Goal: Check status: Check status

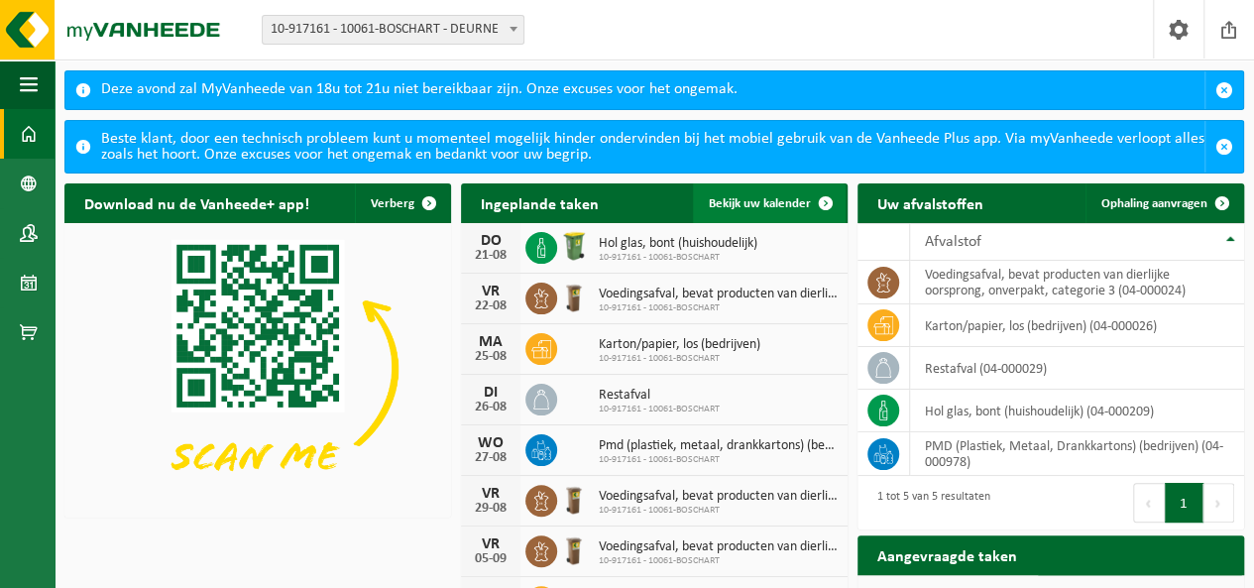
click at [776, 205] on span "Bekijk uw kalender" at bounding box center [760, 203] width 102 height 13
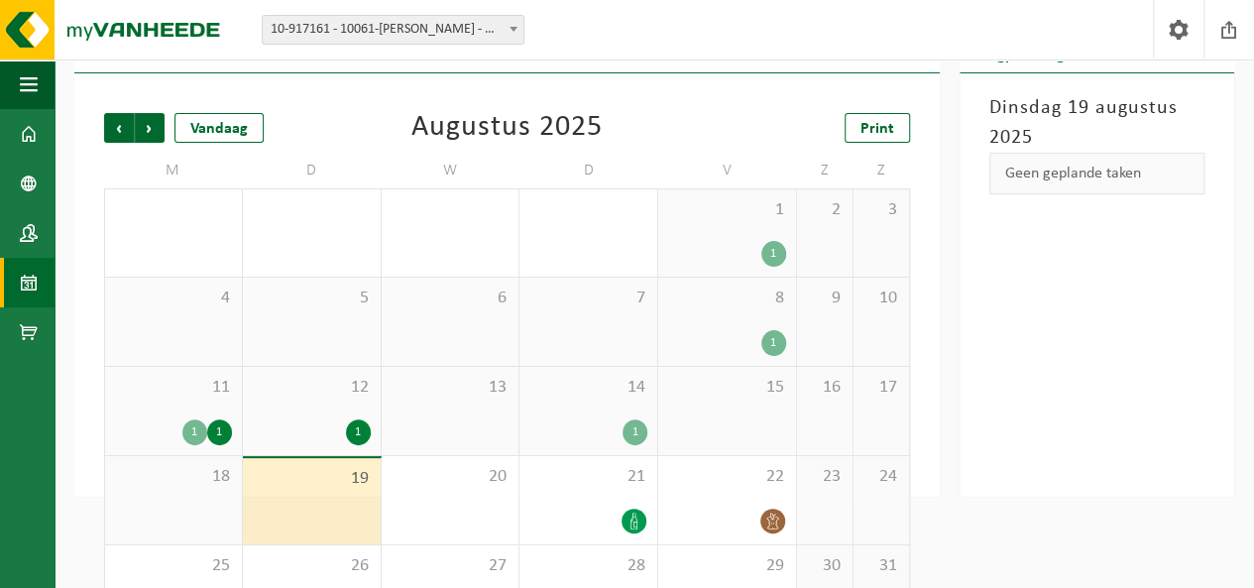
scroll to position [147, 0]
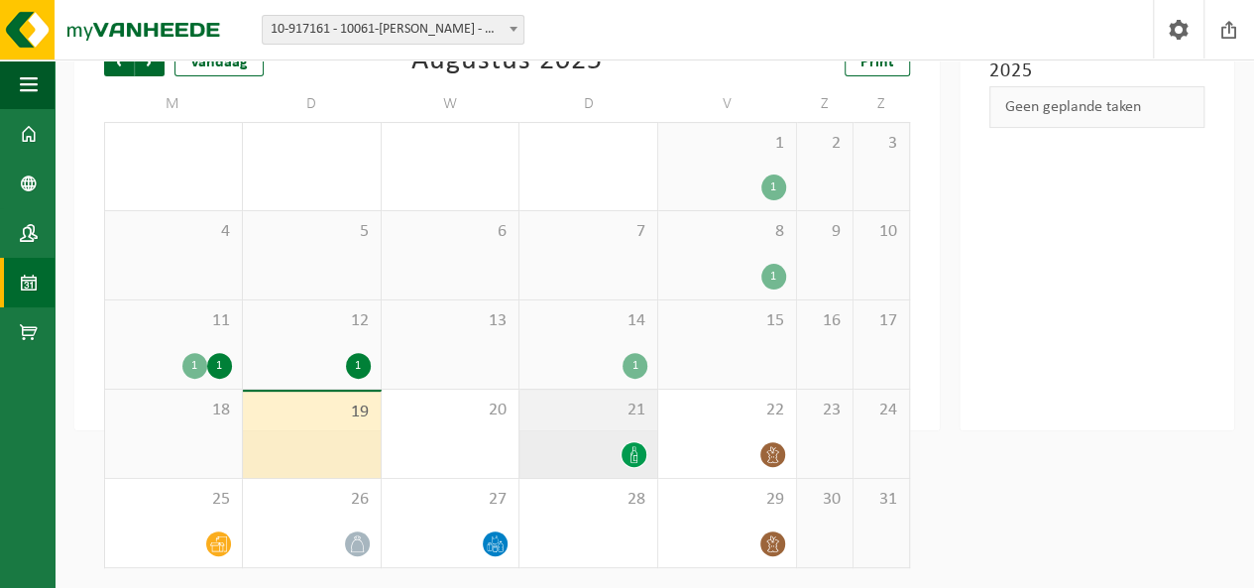
click at [597, 448] on div at bounding box center [589, 454] width 118 height 27
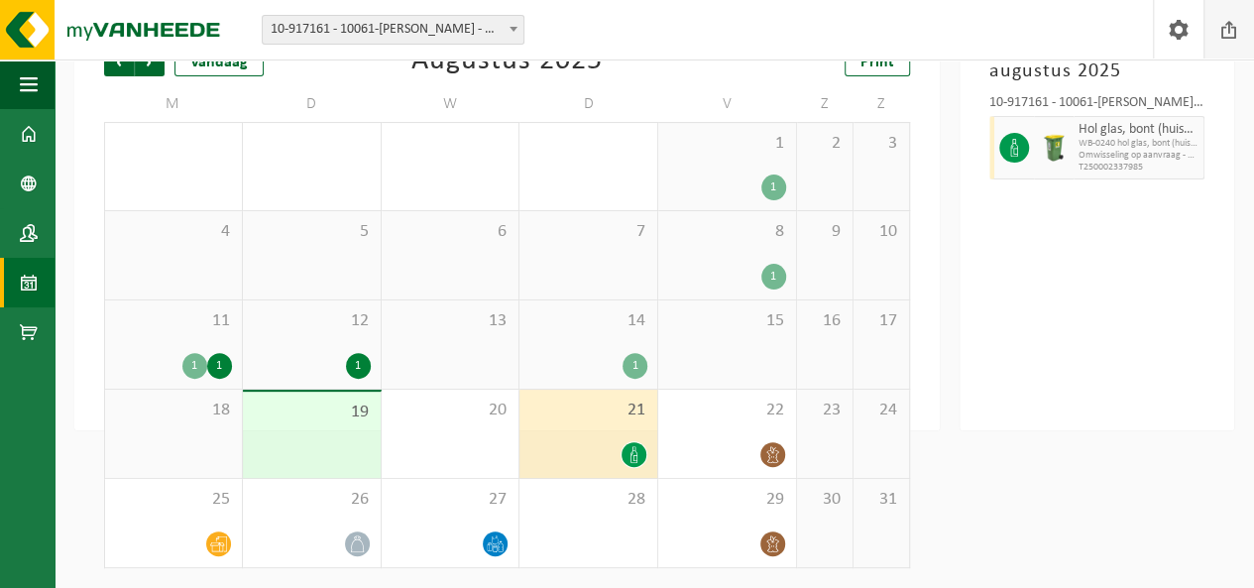
click at [1228, 26] on span at bounding box center [1230, 29] width 30 height 59
